Goal: Information Seeking & Learning: Learn about a topic

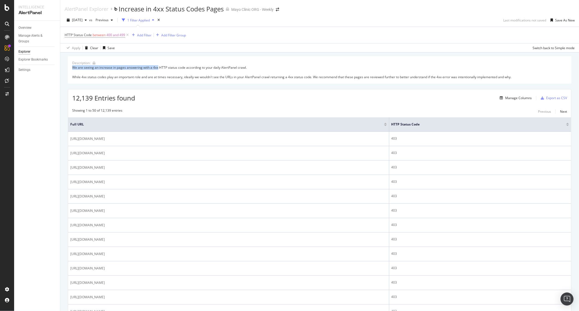
drag, startPoint x: 158, startPoint y: 67, endPoint x: 278, endPoint y: 65, distance: 120.6
click at [278, 66] on div "We are seeing an increase in pages answering with a 4xx HTTP status code accord…" at bounding box center [319, 72] width 495 height 14
click at [278, 63] on div "Description: We are seeing an increase in pages answering with a 4xx HTTP statu…" at bounding box center [320, 69] width 504 height 27
click at [140, 36] on div "Add Filter" at bounding box center [144, 35] width 14 height 5
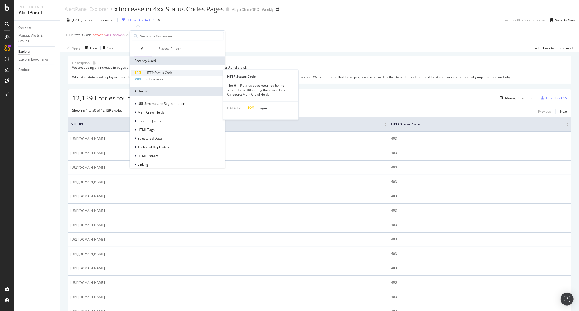
click at [159, 71] on span "HTTP Status Code" at bounding box center [159, 72] width 27 height 5
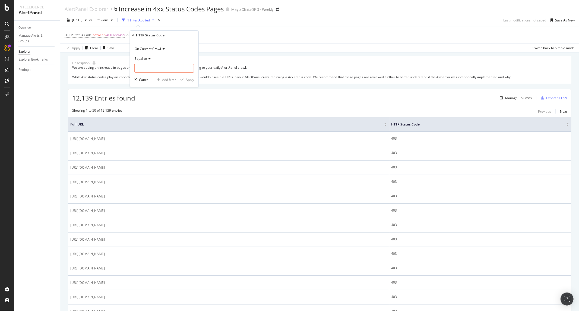
click at [147, 56] on div "Equal to" at bounding box center [164, 58] width 60 height 9
click at [167, 60] on div "Equal to" at bounding box center [164, 58] width 60 height 9
click at [159, 69] on input "number" at bounding box center [164, 68] width 60 height 9
type input "403"
drag, startPoint x: 185, startPoint y: 75, endPoint x: 185, endPoint y: 79, distance: 3.6
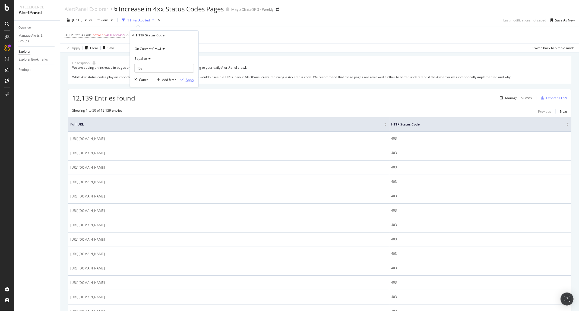
click at [185, 76] on div "On Current Crawl Equal to 403 403 Cancel Add filter Apply" at bounding box center [164, 63] width 68 height 47
click at [185, 79] on div "button" at bounding box center [181, 79] width 7 height 3
click at [463, 98] on div "Manage Columns" at bounding box center [518, 98] width 27 height 5
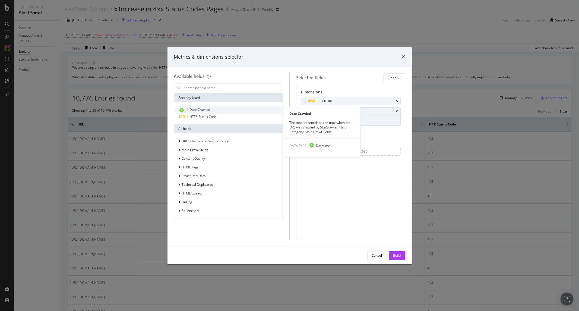
click at [203, 108] on span "Date Crawled" at bounding box center [200, 109] width 21 height 5
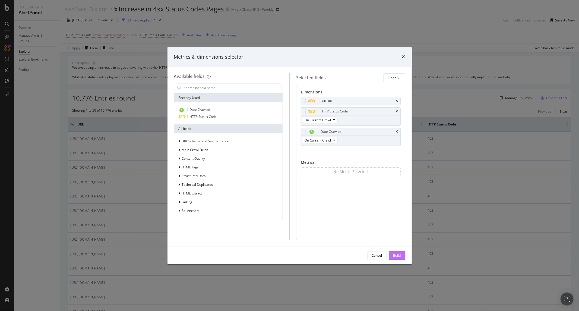
click at [398, 238] on div "Build" at bounding box center [398, 255] width 8 height 5
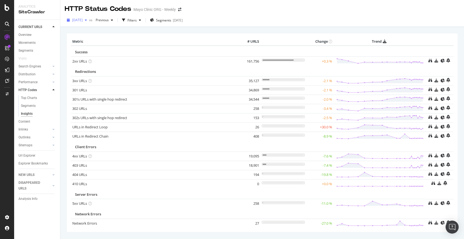
click at [82, 21] on span "[DATE]" at bounding box center [77, 20] width 11 height 5
drag, startPoint x: 89, startPoint y: 42, endPoint x: 119, endPoint y: 40, distance: 29.7
click at [119, 40] on div "[DATE] 226K URLs" at bounding box center [97, 39] width 48 height 5
